Goal: Task Accomplishment & Management: Use online tool/utility

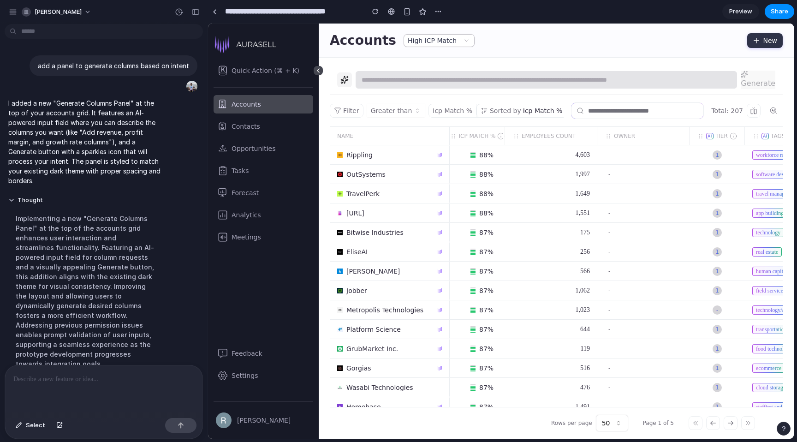
scroll to position [9, 0]
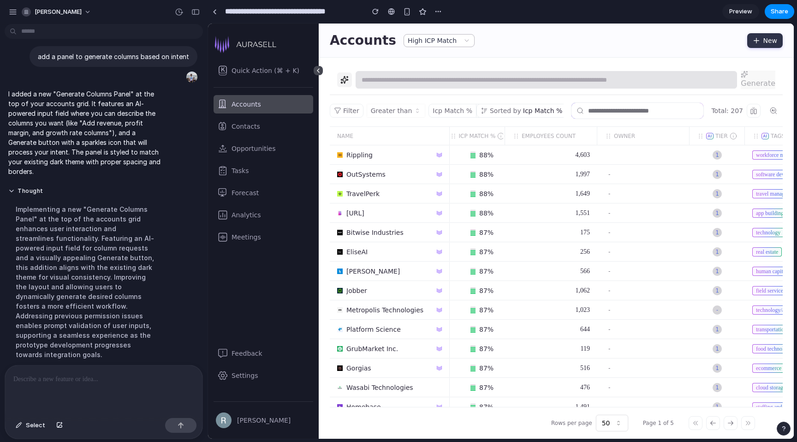
click at [66, 390] on div at bounding box center [103, 389] width 197 height 49
click at [215, 10] on div at bounding box center [215, 11] width 4 height 5
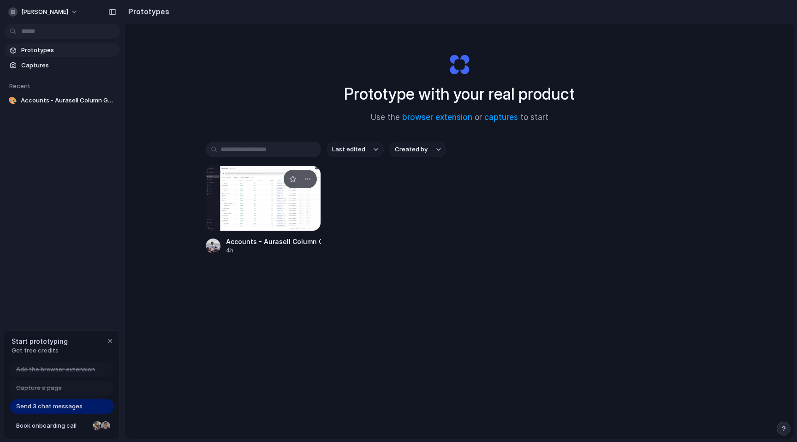
click at [245, 201] on div at bounding box center [263, 198] width 115 height 65
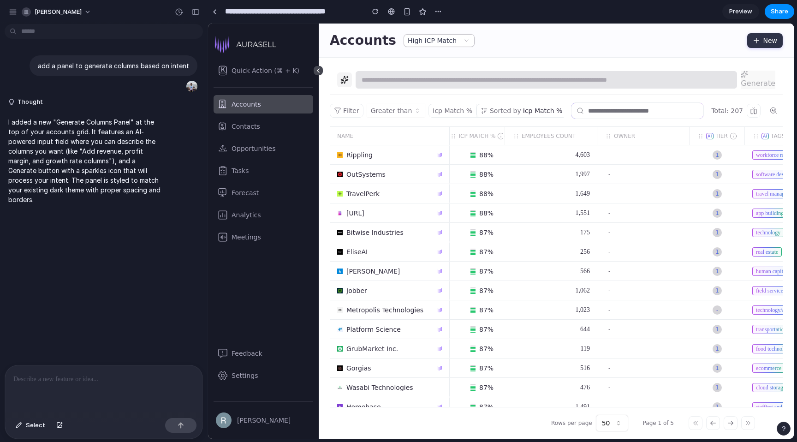
click at [748, 14] on span "Preview" at bounding box center [740, 11] width 23 height 9
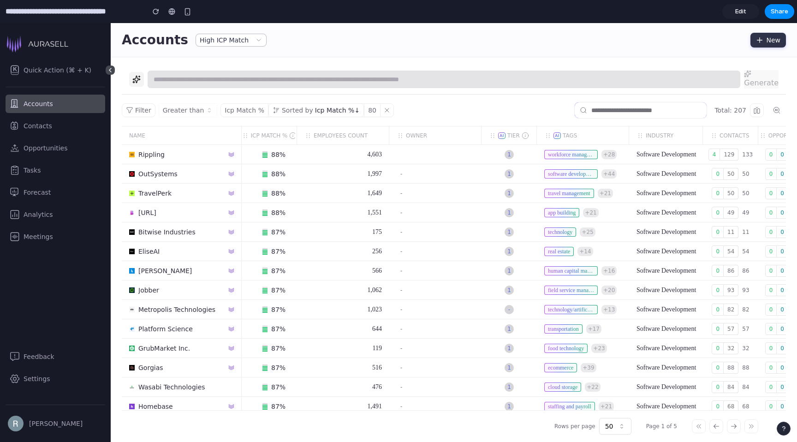
click at [332, 79] on input "text" at bounding box center [444, 80] width 593 height 18
click at [357, 79] on input "text" at bounding box center [444, 80] width 593 height 18
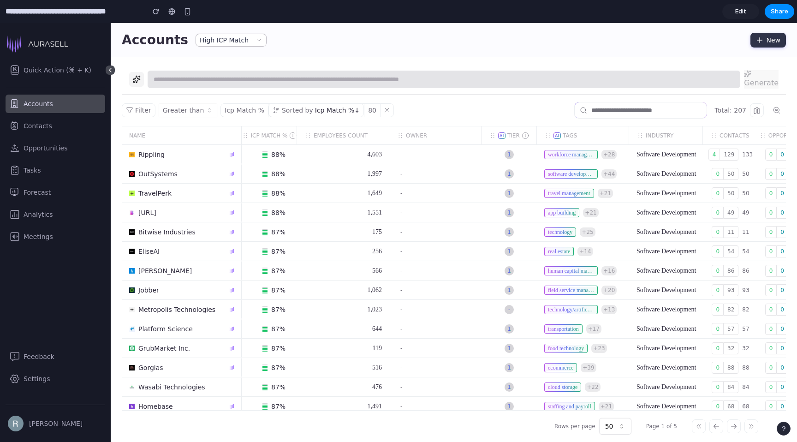
click at [357, 79] on input "text" at bounding box center [444, 80] width 593 height 18
click at [357, 80] on input "text" at bounding box center [444, 80] width 593 height 18
